Goal: Information Seeking & Learning: Find specific fact

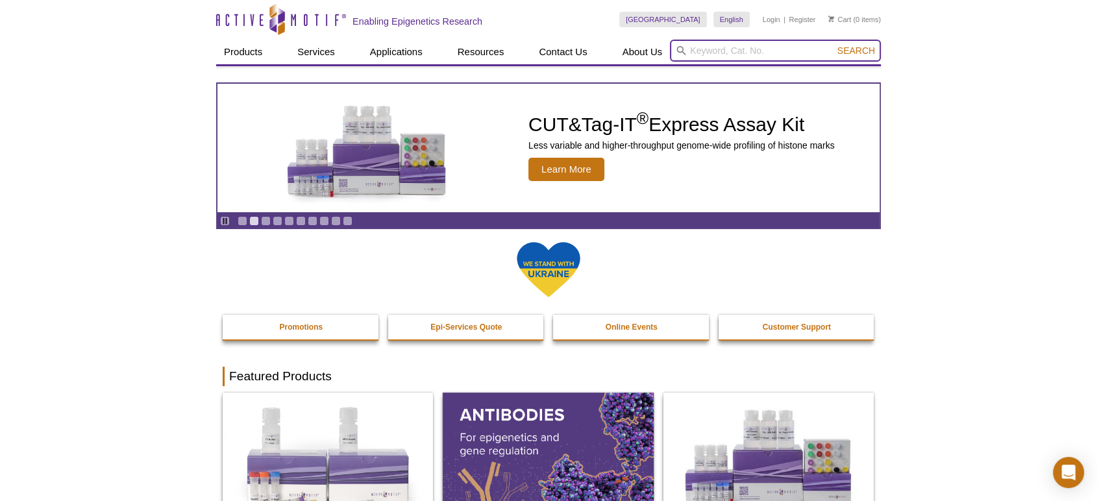
click at [714, 57] on input "search" at bounding box center [775, 51] width 211 height 22
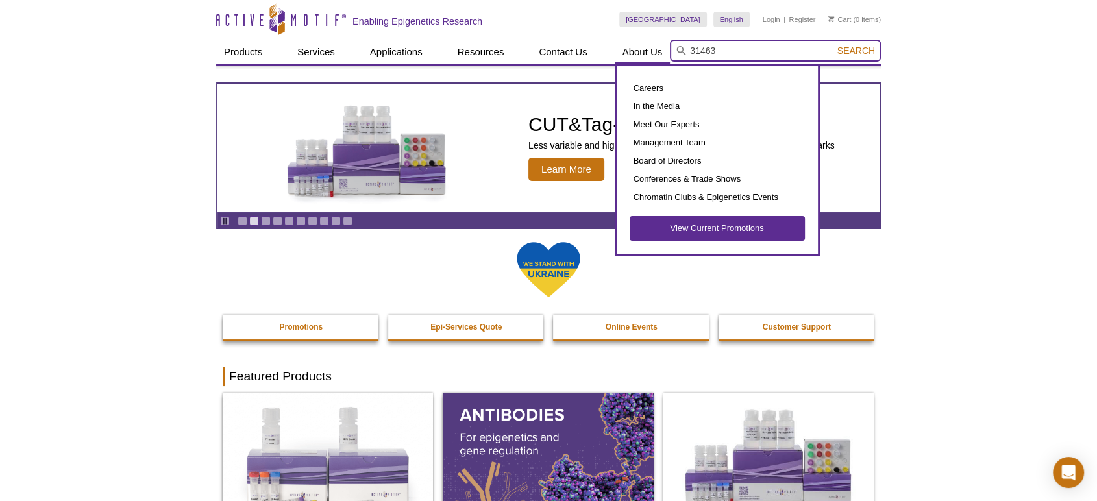
type input "31463"
click at [833, 45] on button "Search" at bounding box center [855, 51] width 45 height 12
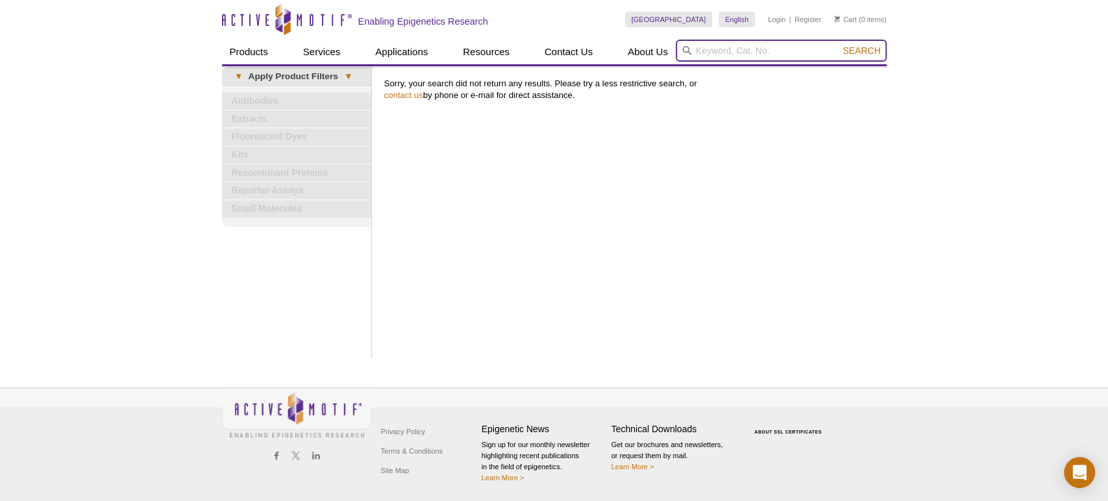
click at [733, 52] on input "search" at bounding box center [781, 51] width 211 height 22
type input "31493"
click at [838, 45] on button "Search" at bounding box center [860, 51] width 45 height 12
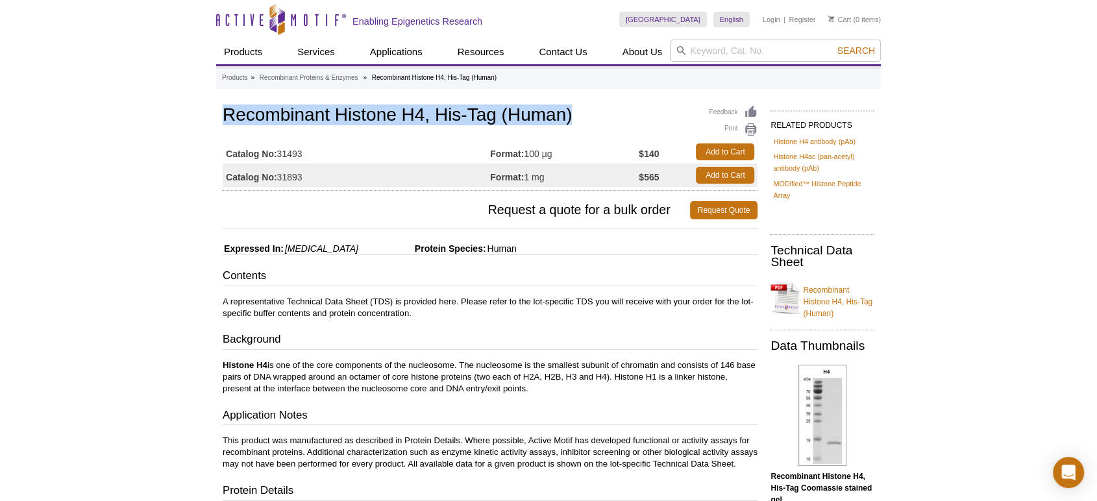
drag, startPoint x: 526, startPoint y: 114, endPoint x: 169, endPoint y: 109, distance: 357.0
click at [169, 109] on div "Active Motif Logo Enabling Epigenetics Research 0 Search Skip to content Active…" at bounding box center [548, 505] width 1097 height 1010
copy h1 "Recombinant Histone H4, His-Tag (Human)"
